Goal: Navigation & Orientation: Find specific page/section

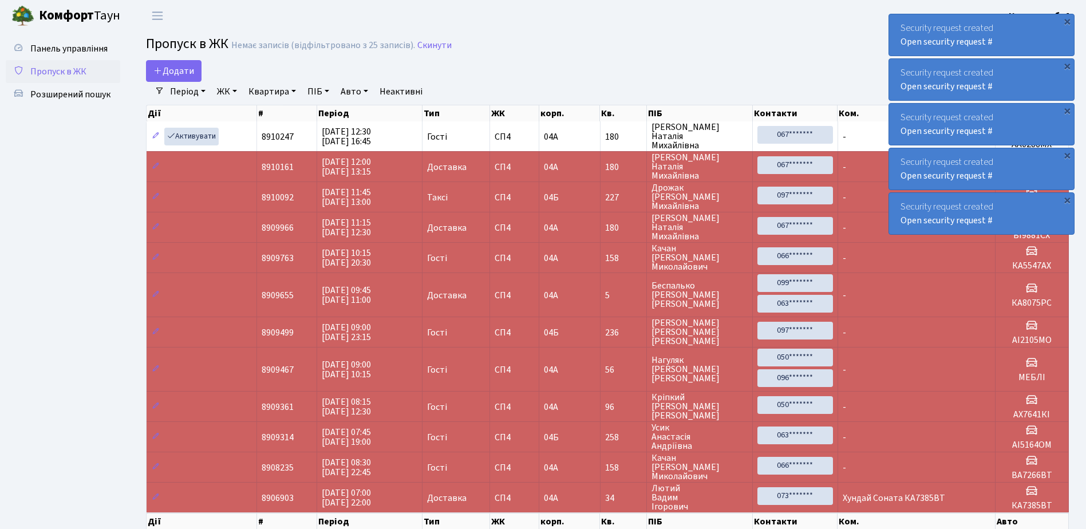
select select "25"
click at [1068, 20] on div "×" at bounding box center [1066, 20] width 11 height 11
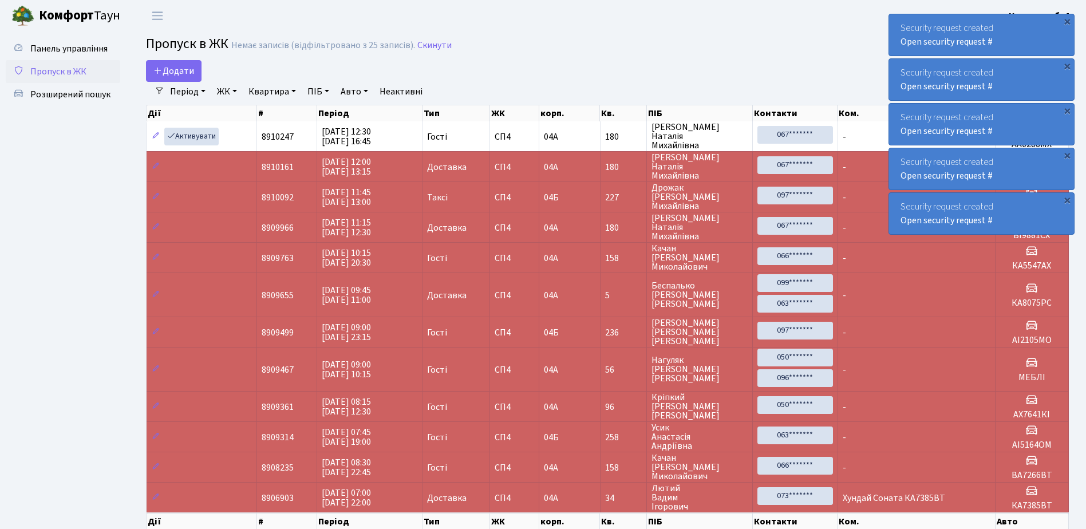
click at [1068, 20] on div "×" at bounding box center [1066, 20] width 11 height 11
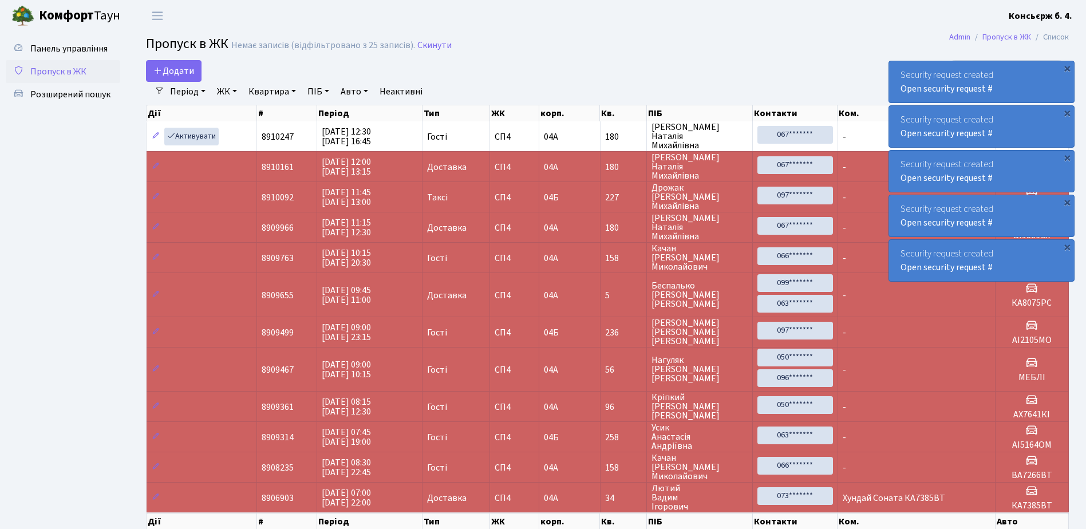
click at [1068, 20] on div "Security request created Open security request # × Security request created Ope…" at bounding box center [981, 147] width 186 height 272
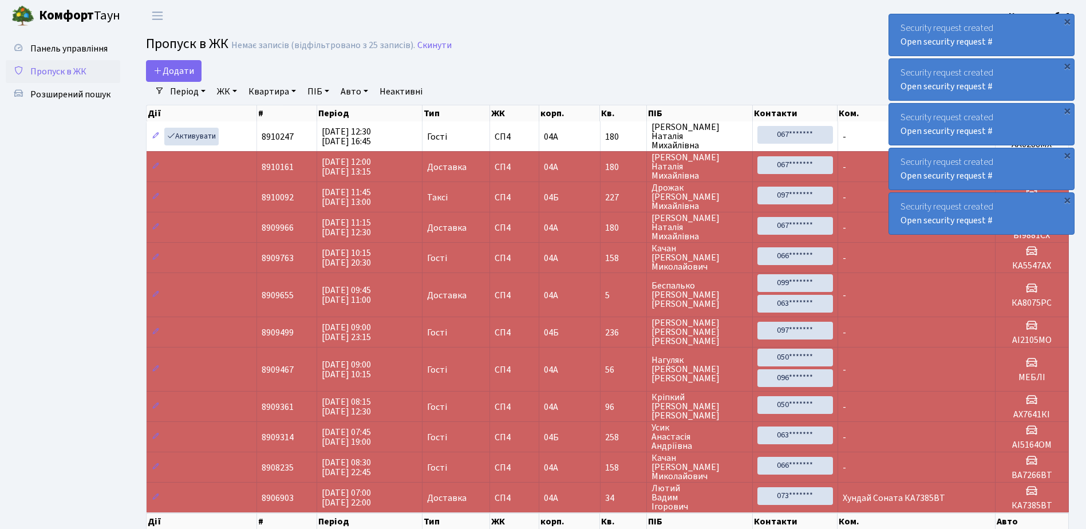
click at [1068, 20] on div "×" at bounding box center [1066, 20] width 11 height 11
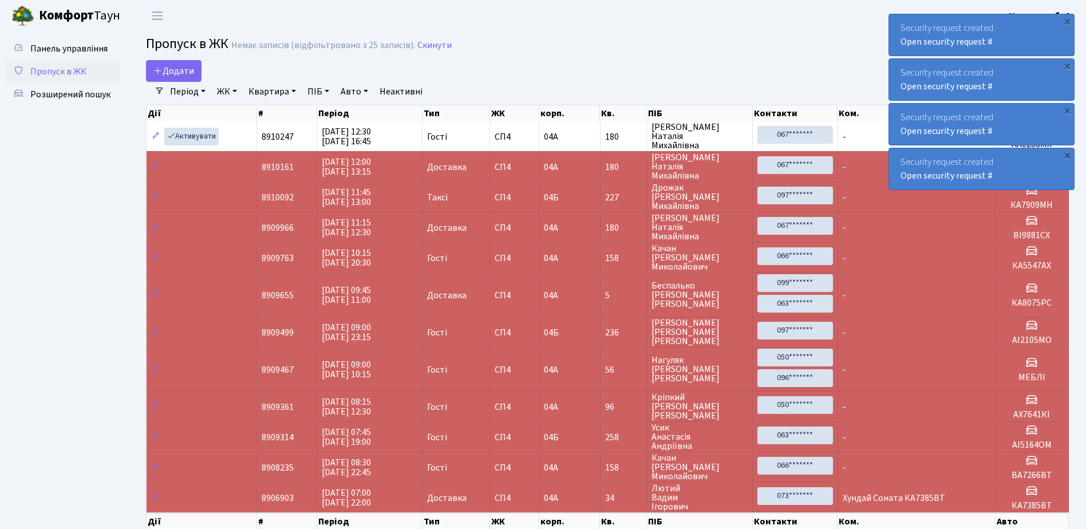
click at [1068, 20] on div "×" at bounding box center [1066, 20] width 11 height 11
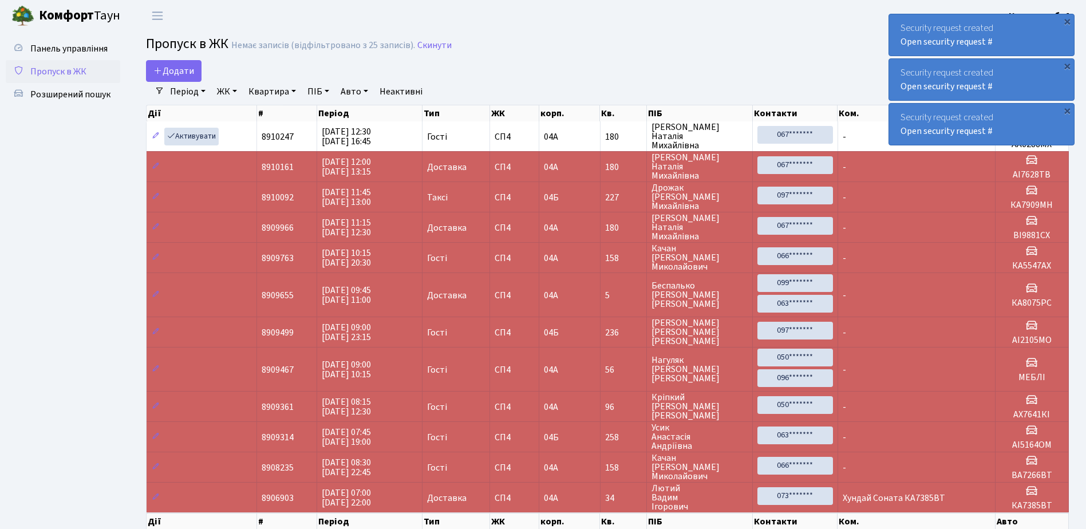
click at [1068, 20] on div "×" at bounding box center [1066, 20] width 11 height 11
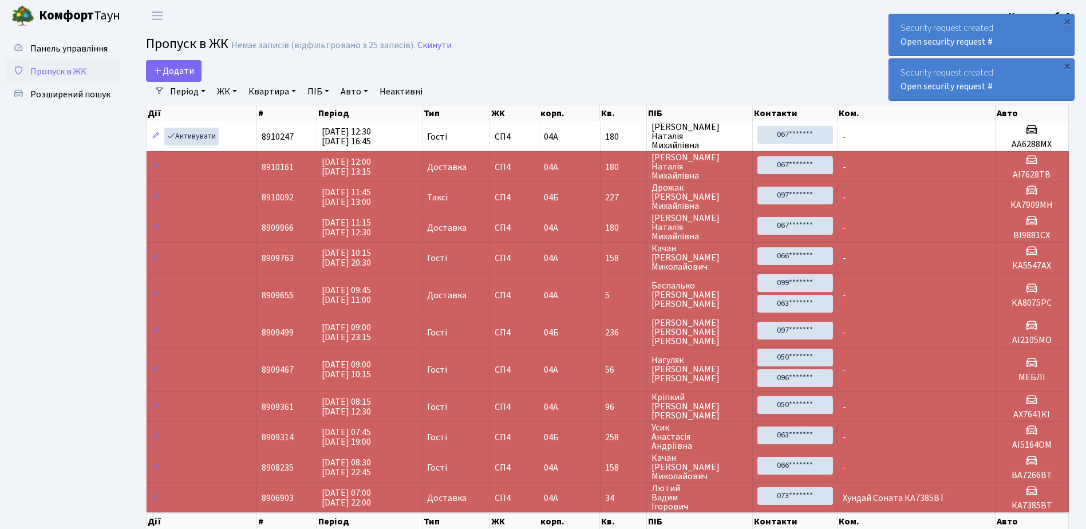
click at [1068, 20] on div "×" at bounding box center [1066, 20] width 11 height 11
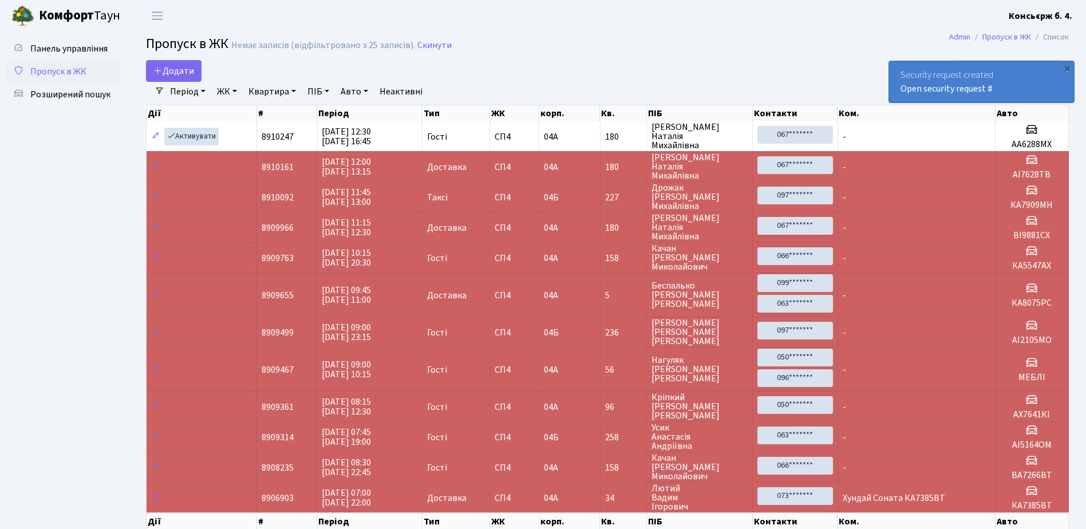
click at [1068, 62] on div "×" at bounding box center [1066, 67] width 11 height 11
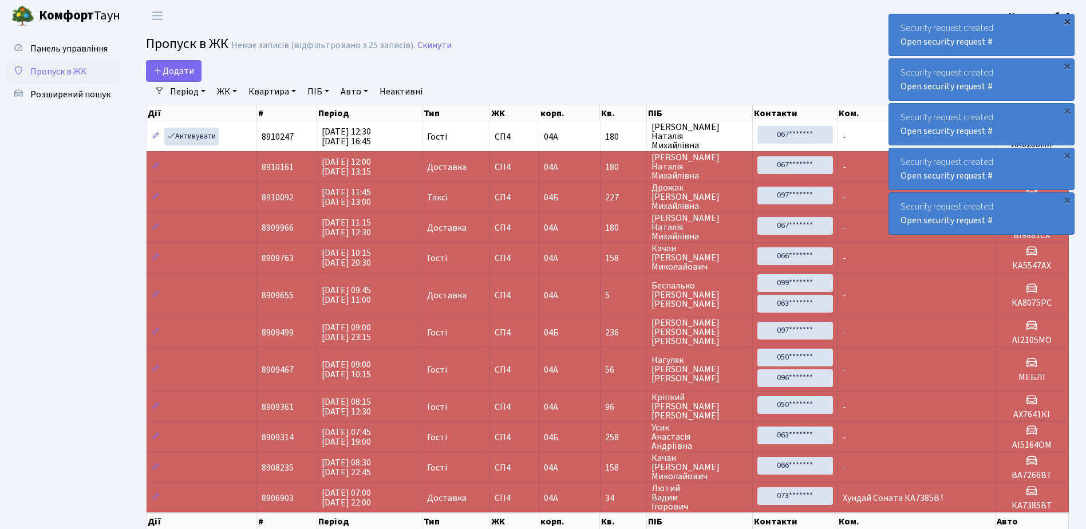
click at [1067, 22] on div "×" at bounding box center [1066, 20] width 11 height 11
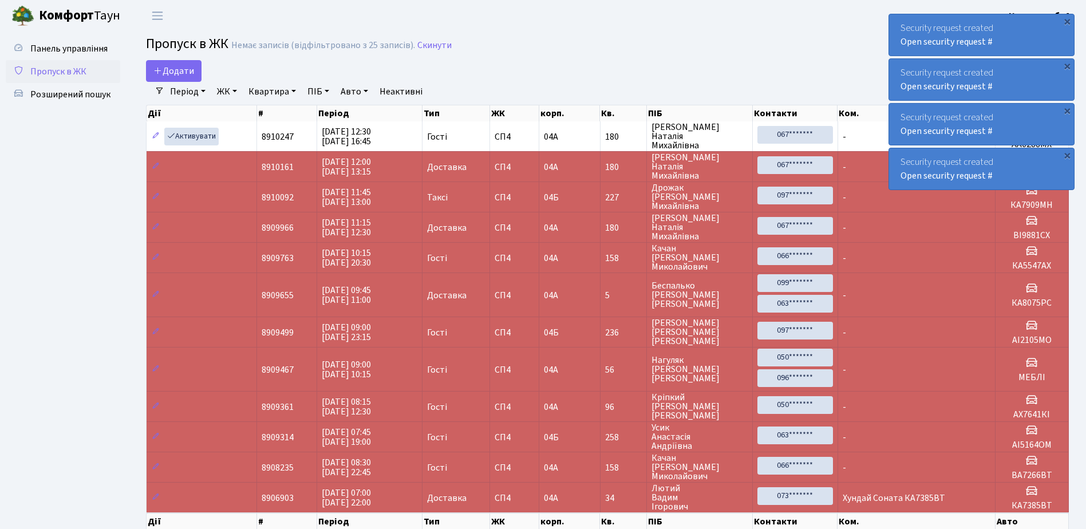
click at [1067, 22] on div "×" at bounding box center [1066, 20] width 11 height 11
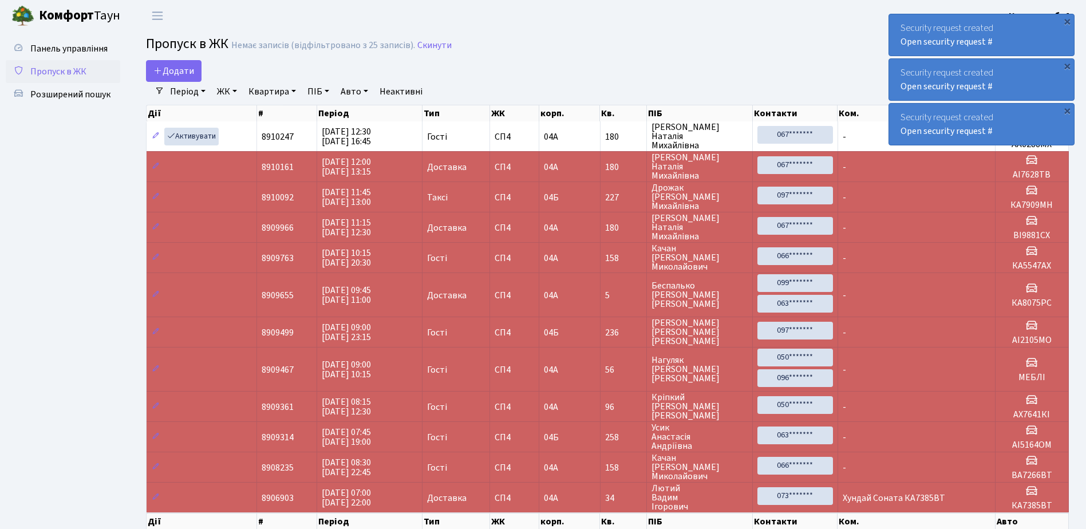
click at [1067, 22] on div "×" at bounding box center [1066, 20] width 11 height 11
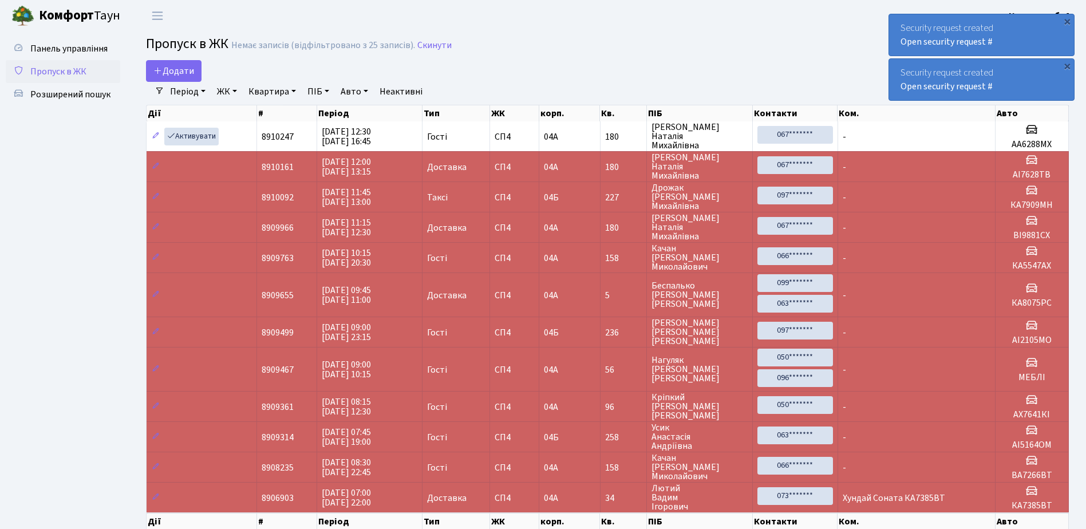
click at [1067, 22] on div "×" at bounding box center [1066, 20] width 11 height 11
